Goal: Information Seeking & Learning: Learn about a topic

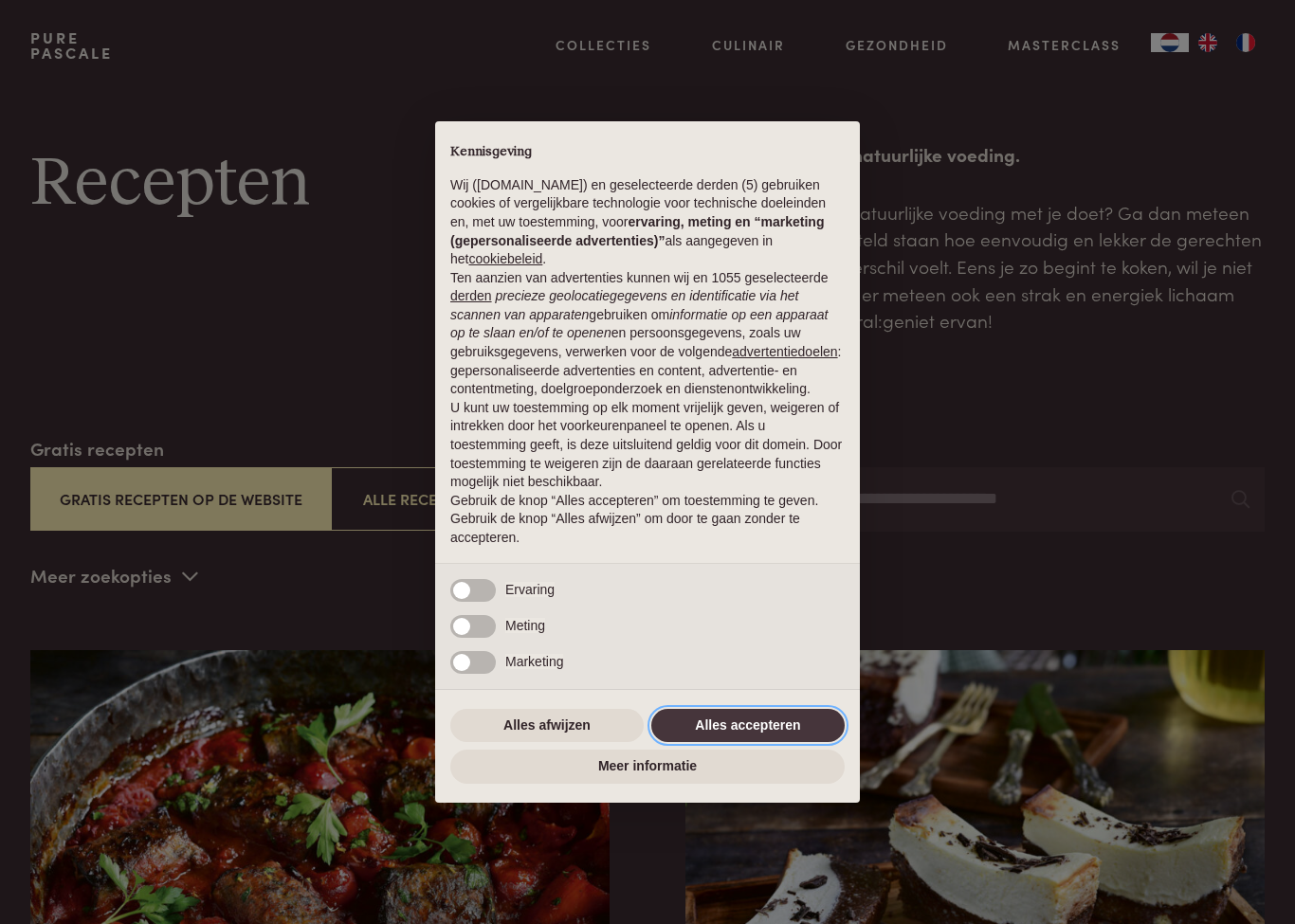
click at [732, 734] on button "Alles accepteren" at bounding box center [748, 726] width 193 height 34
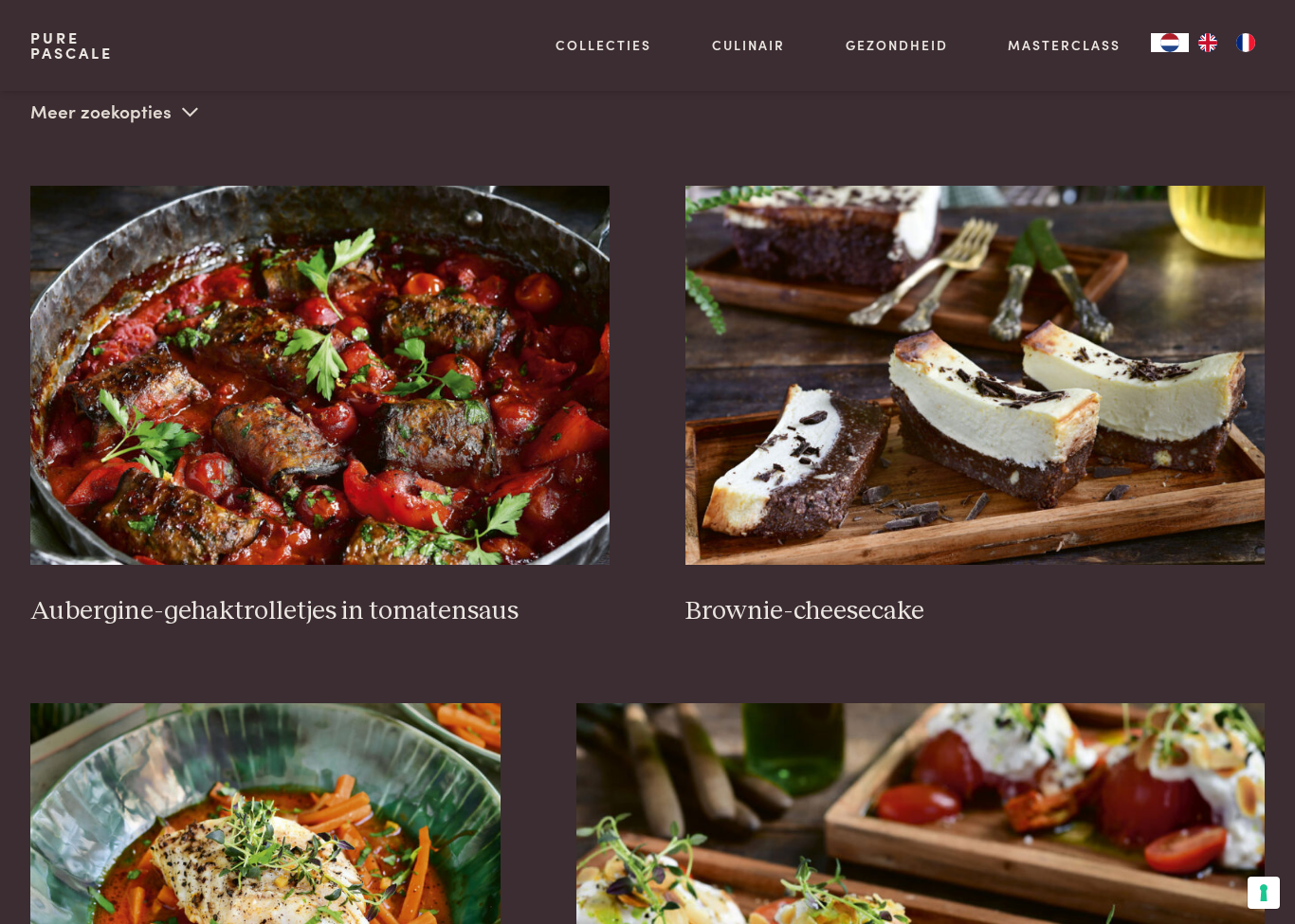
scroll to position [462, 0]
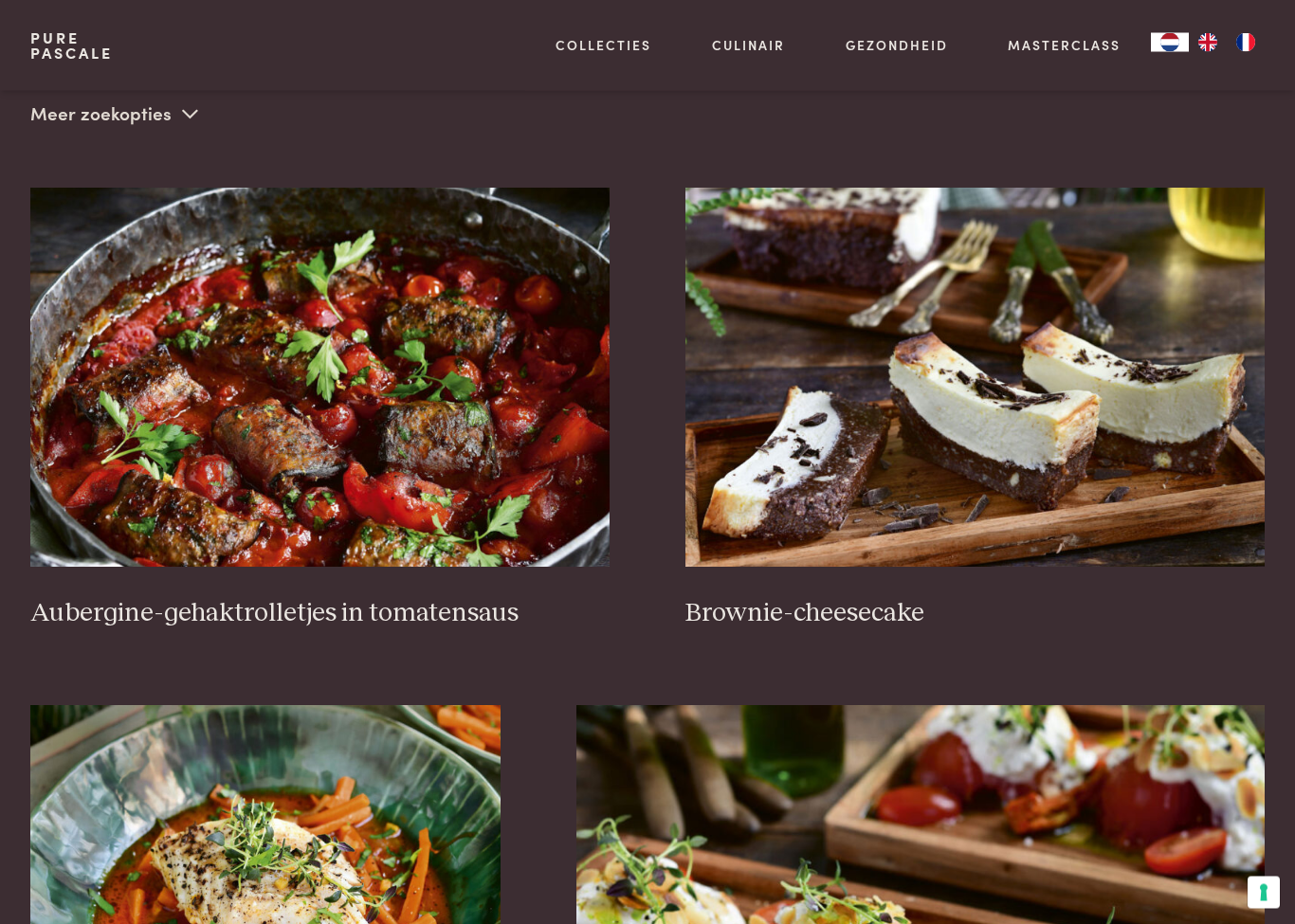
click at [229, 404] on img at bounding box center [319, 378] width 579 height 379
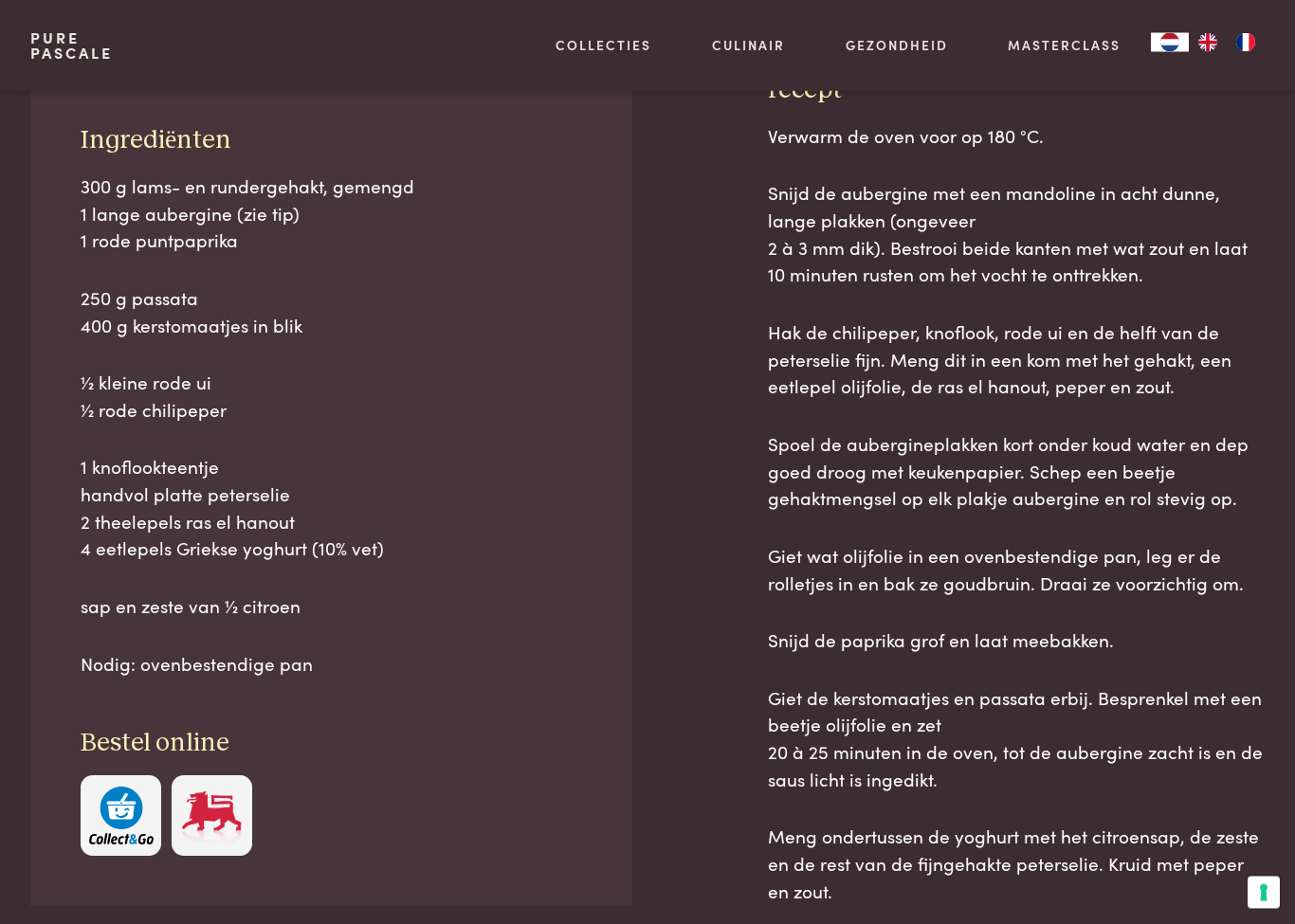
scroll to position [801, 0]
click at [115, 814] on img "button" at bounding box center [121, 816] width 65 height 58
click at [101, 817] on img "button" at bounding box center [121, 816] width 65 height 58
click at [133, 812] on img "button" at bounding box center [121, 816] width 65 height 58
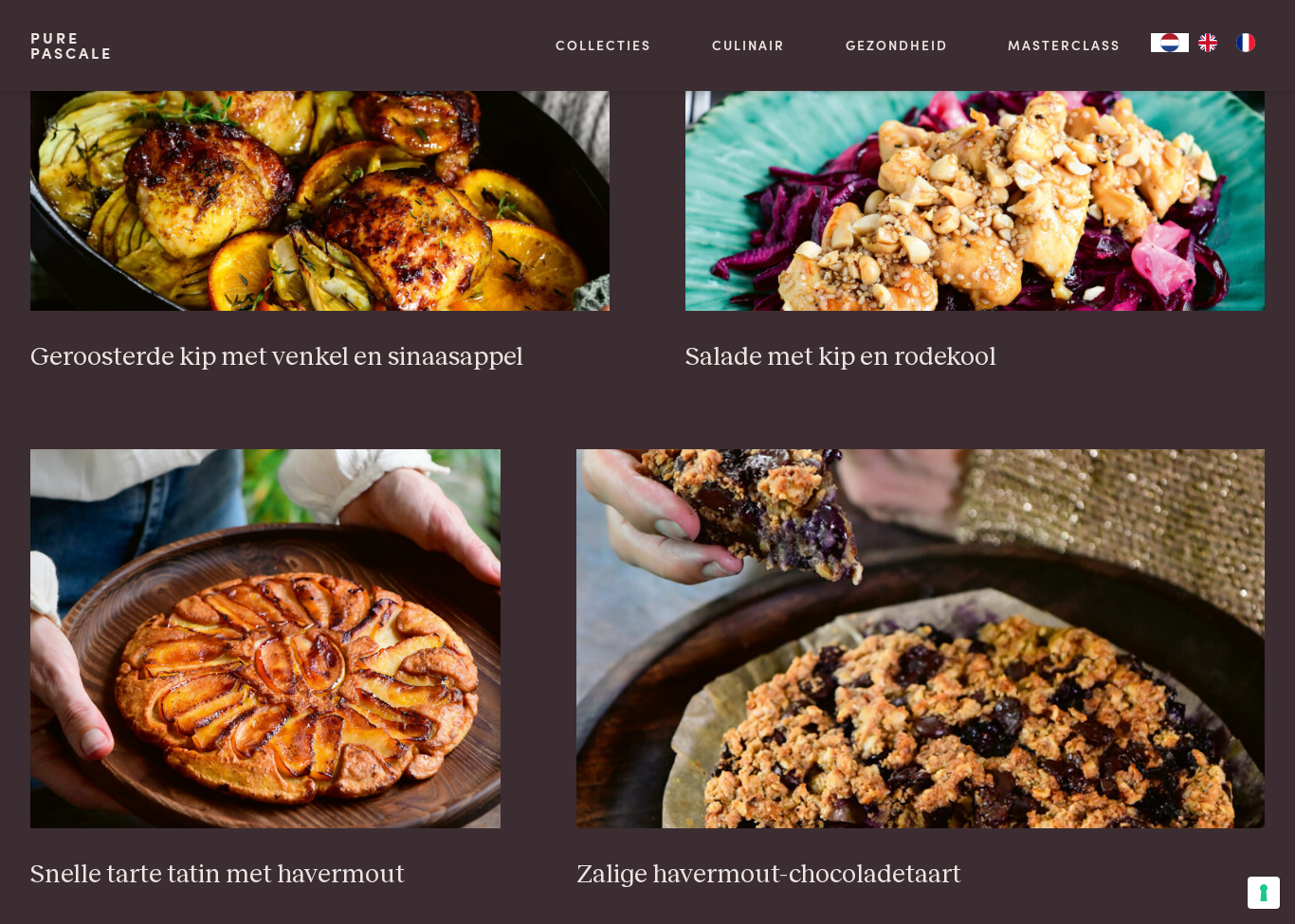
scroll to position [2303, 0]
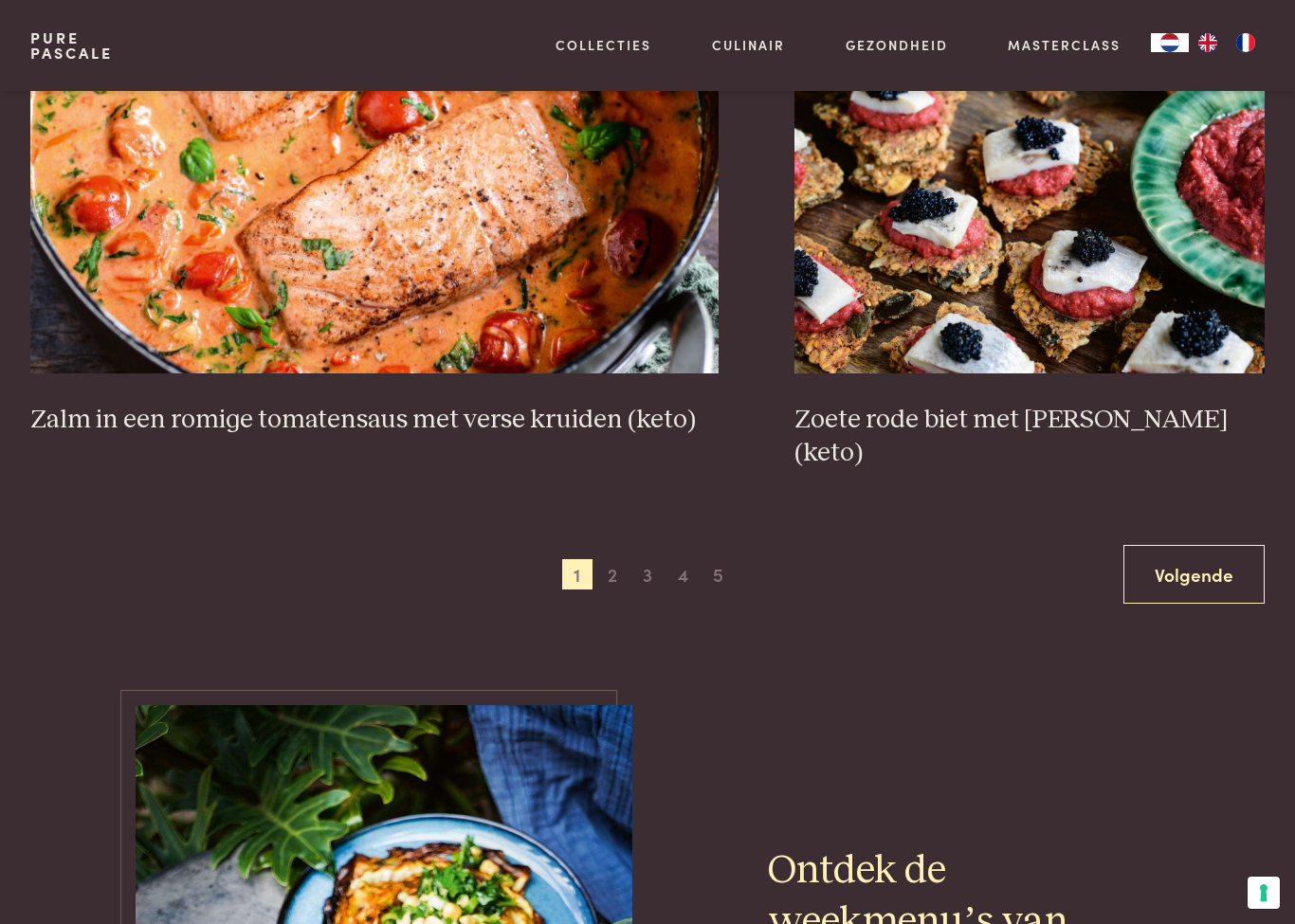
click at [608, 559] on span "2" at bounding box center [612, 574] width 30 height 30
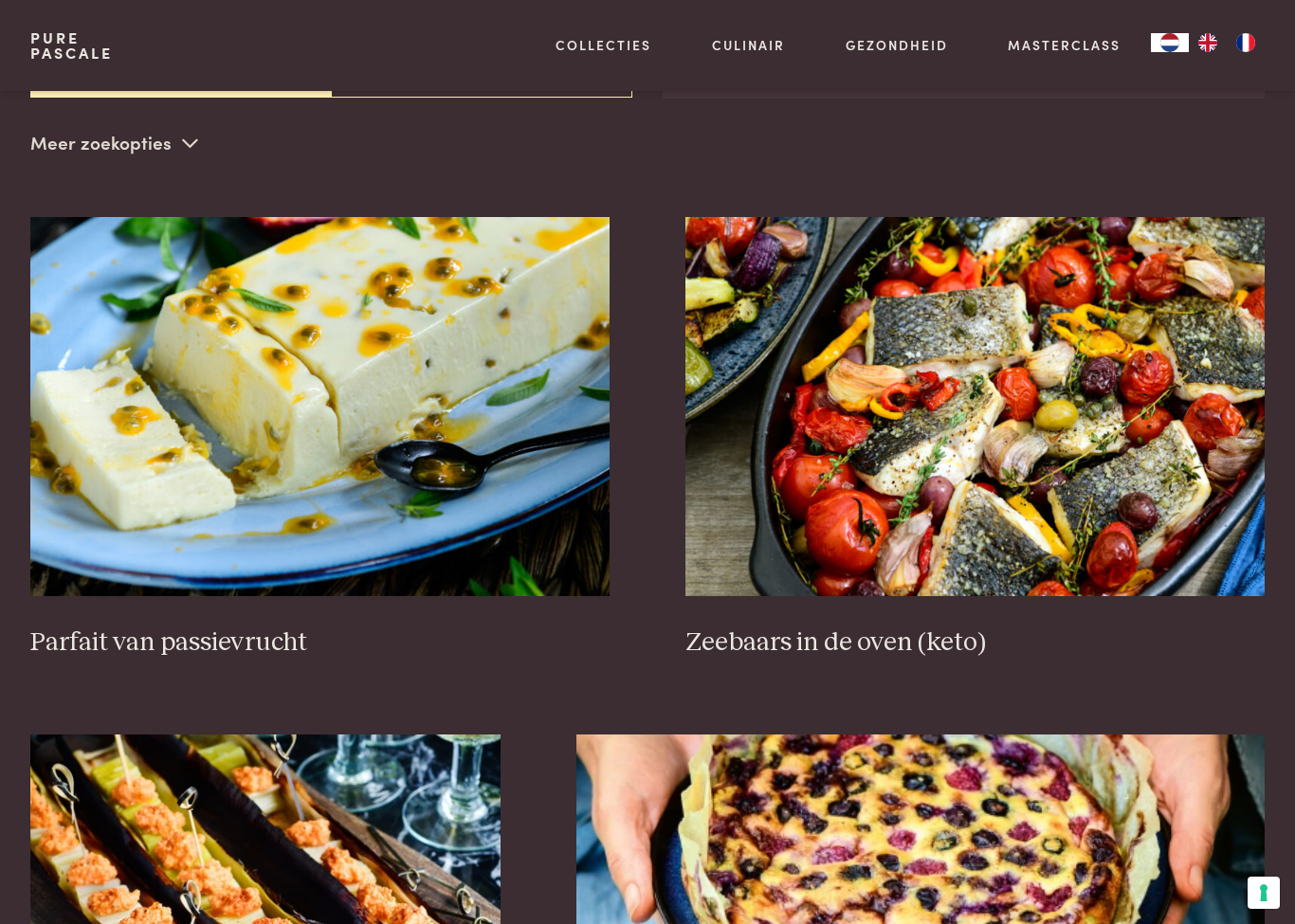
scroll to position [432, 0]
